Goal: Find specific fact: Find specific fact

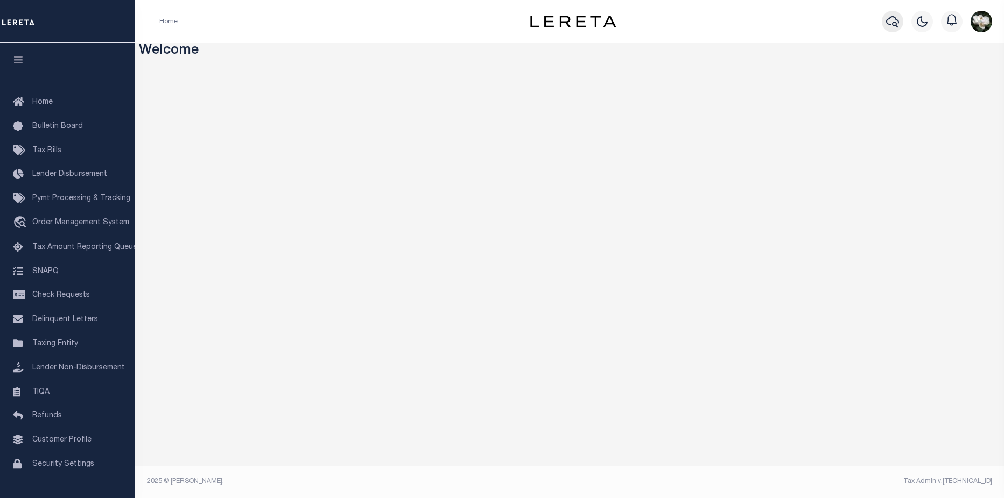
click at [889, 25] on icon "button" at bounding box center [892, 21] width 13 height 11
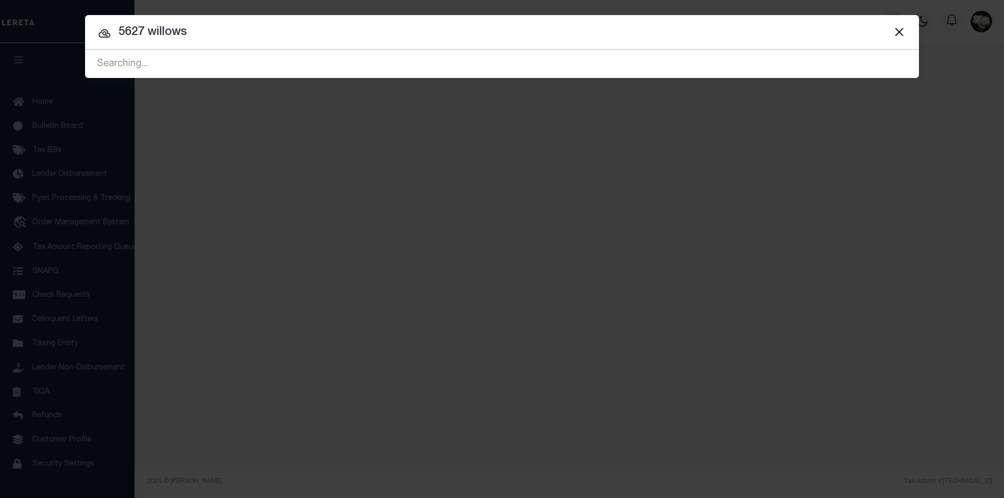
type input "5627 willows"
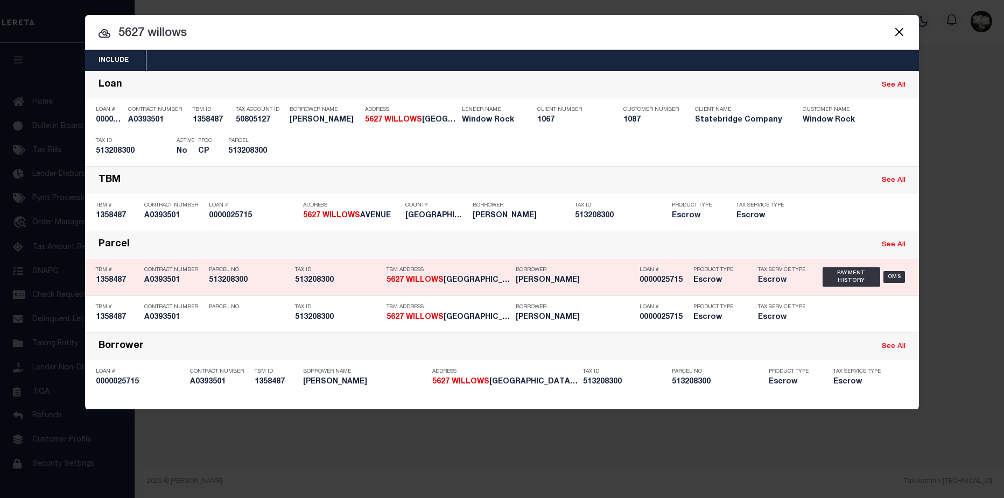
click at [561, 285] on h5 "[PERSON_NAME]" at bounding box center [575, 280] width 118 height 9
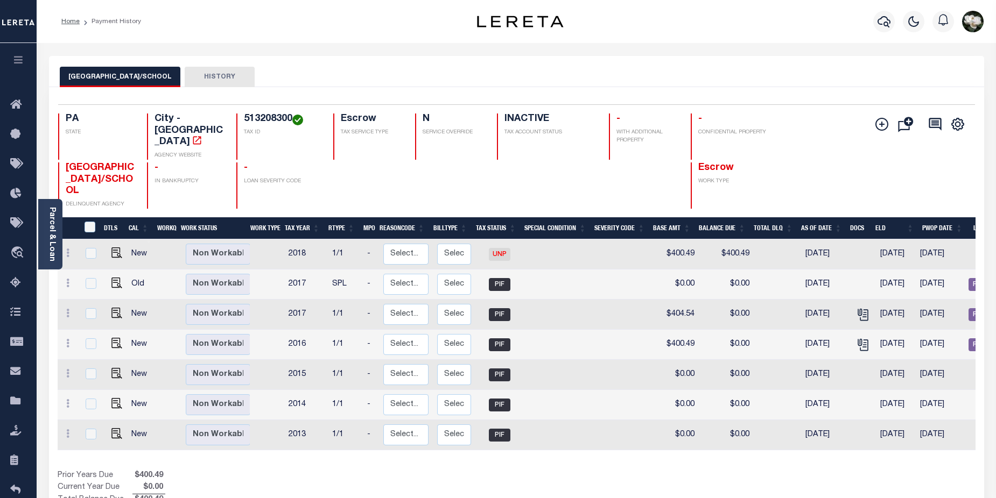
drag, startPoint x: 46, startPoint y: 224, endPoint x: 82, endPoint y: 223, distance: 35.5
click at [46, 224] on div "Parcel & Loan" at bounding box center [50, 234] width 24 height 71
